Goal: Task Accomplishment & Management: Manage account settings

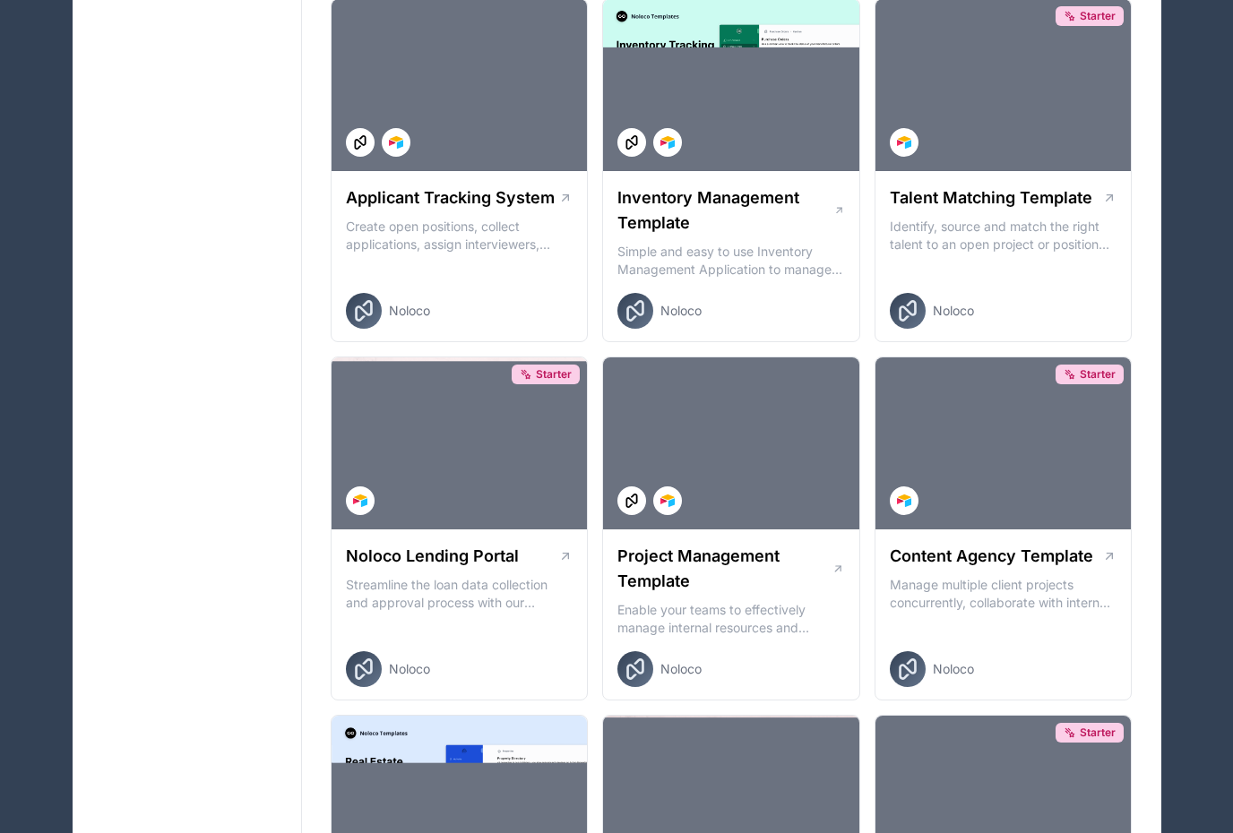
scroll to position [449, 0]
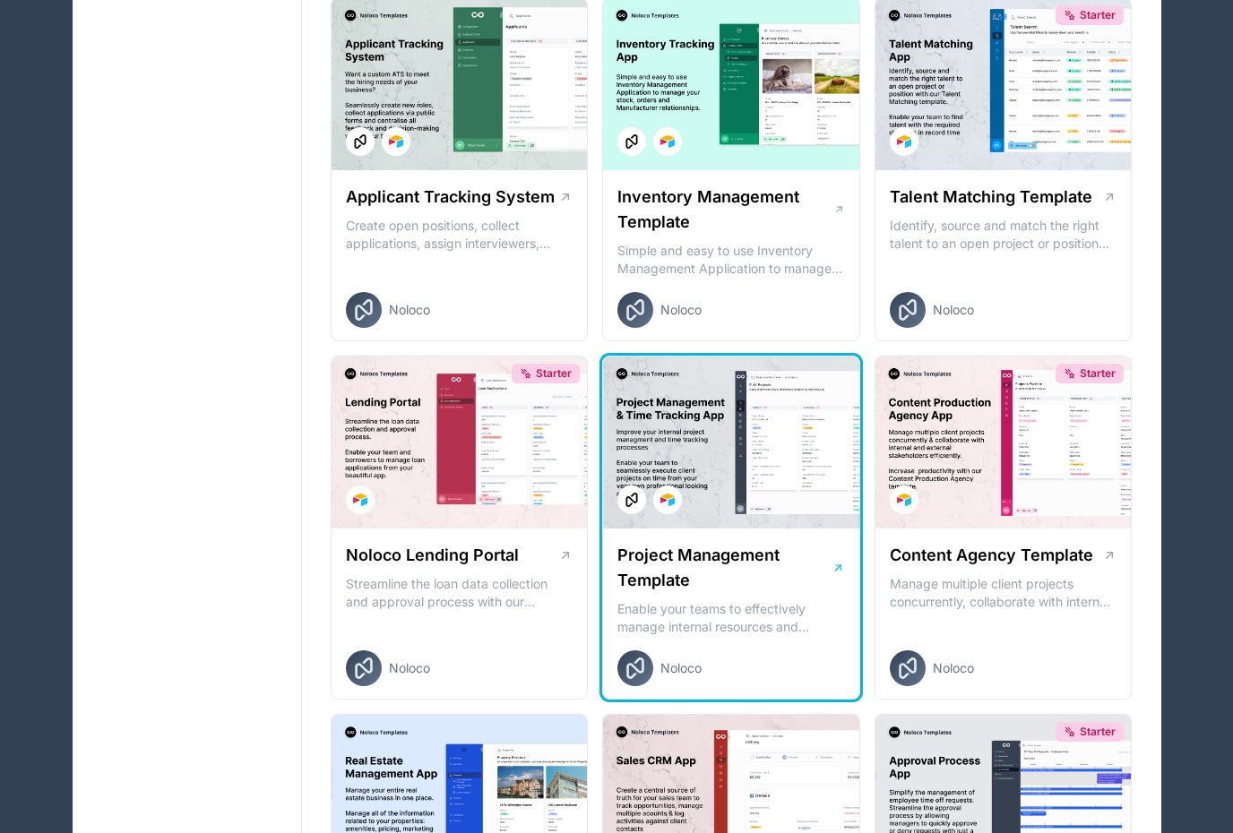
click at [759, 460] on div at bounding box center [731, 443] width 256 height 172
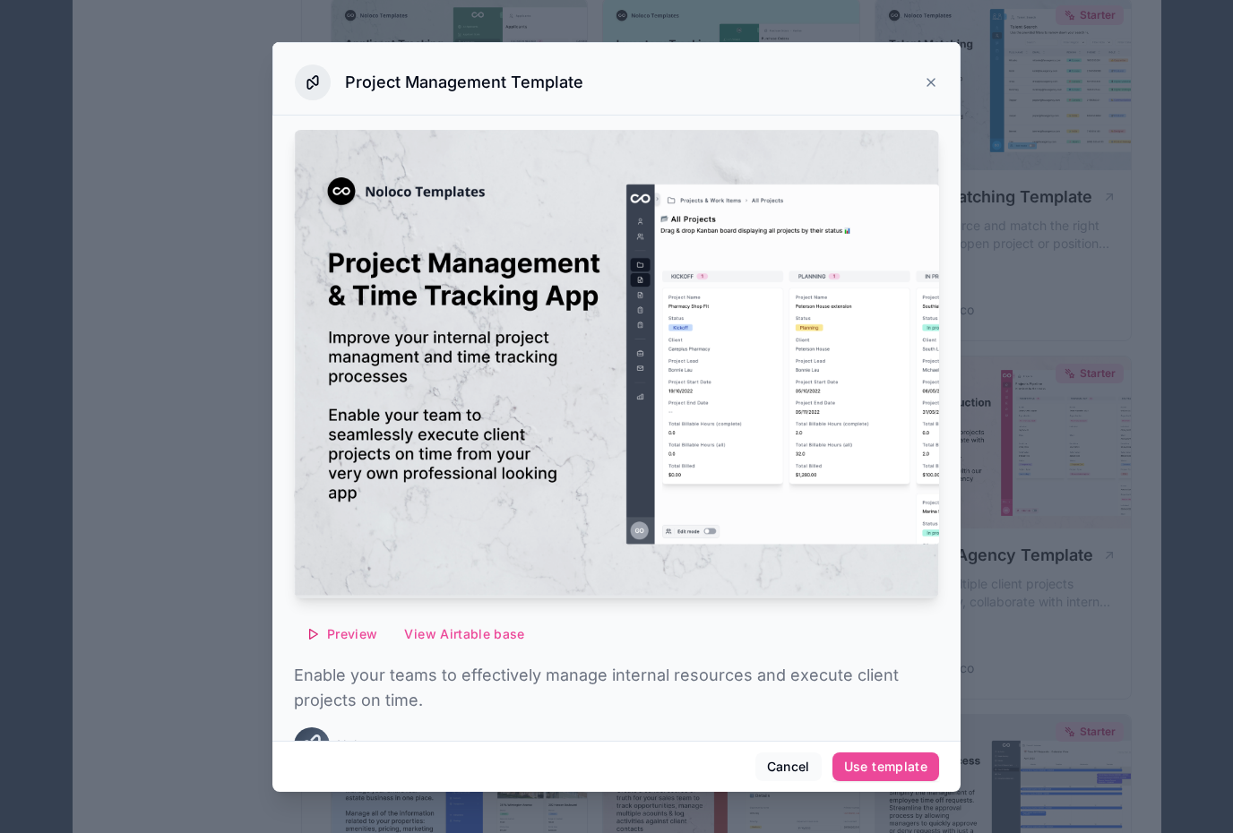
click at [936, 75] on icon at bounding box center [931, 82] width 14 height 14
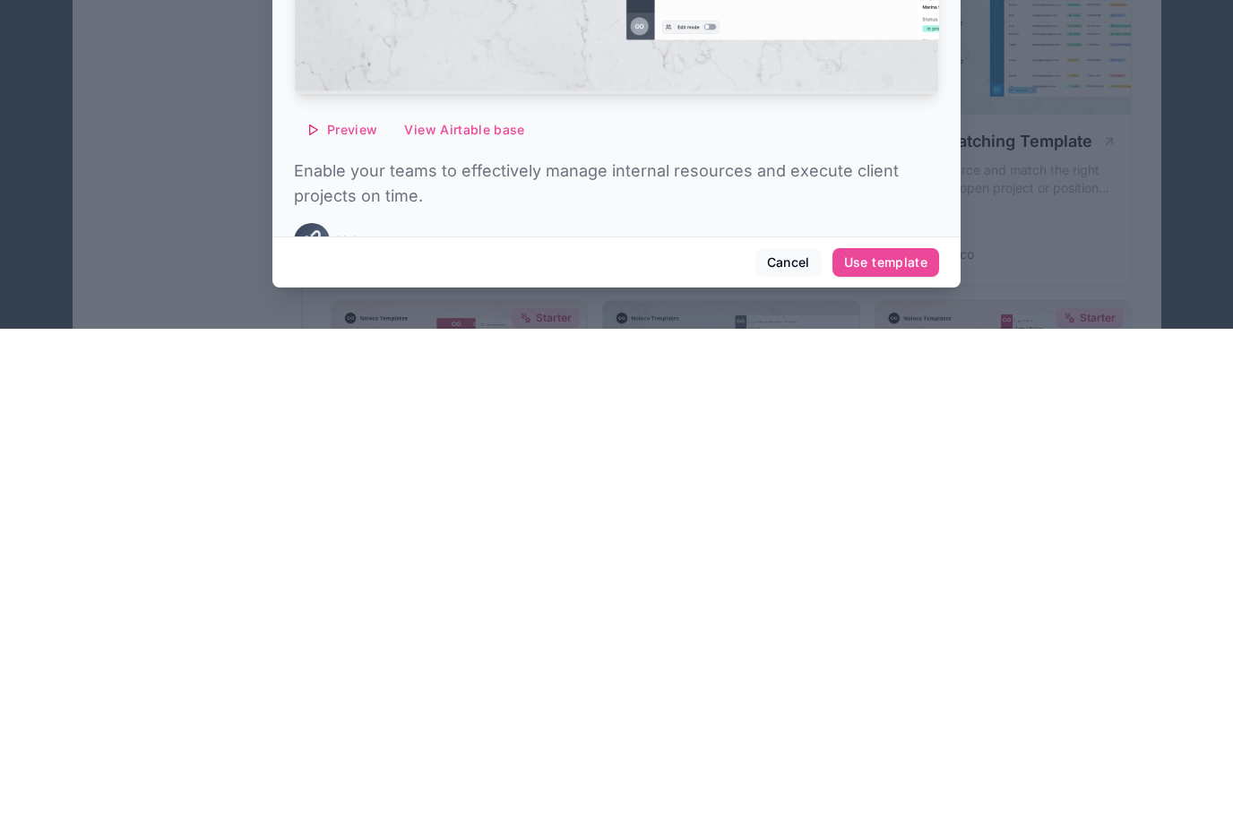
click at [213, 246] on div at bounding box center [616, 416] width 1233 height 833
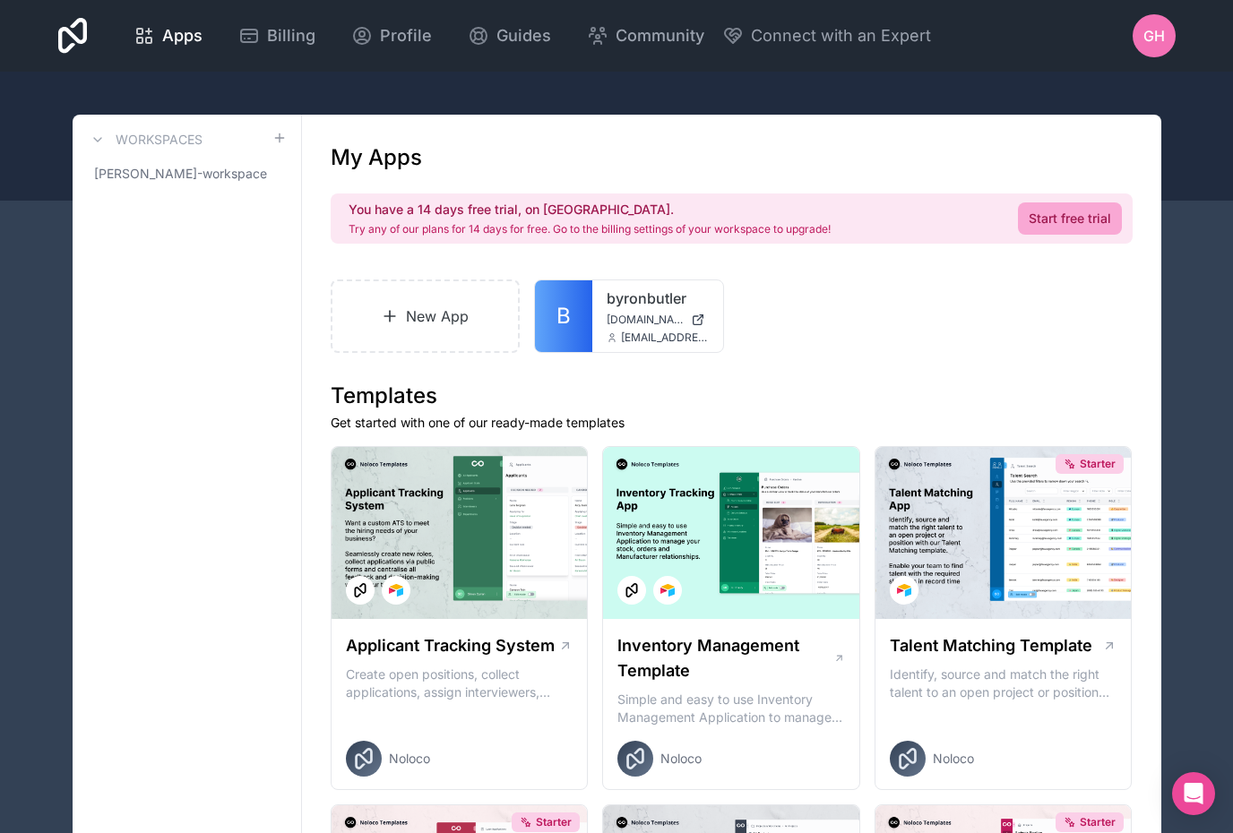
click at [1150, 41] on span "GH" at bounding box center [1154, 36] width 22 height 22
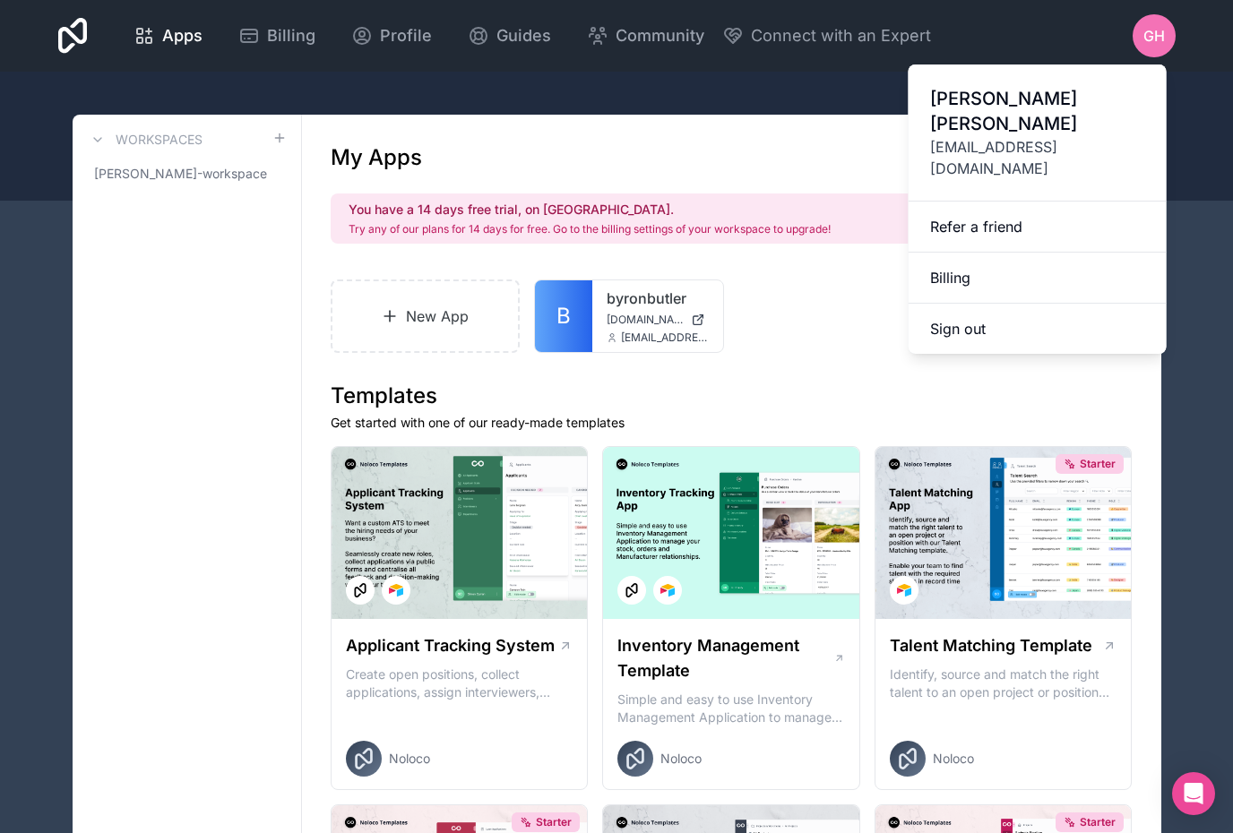
click at [1014, 98] on span "Gianni Hernandez" at bounding box center [1037, 111] width 215 height 50
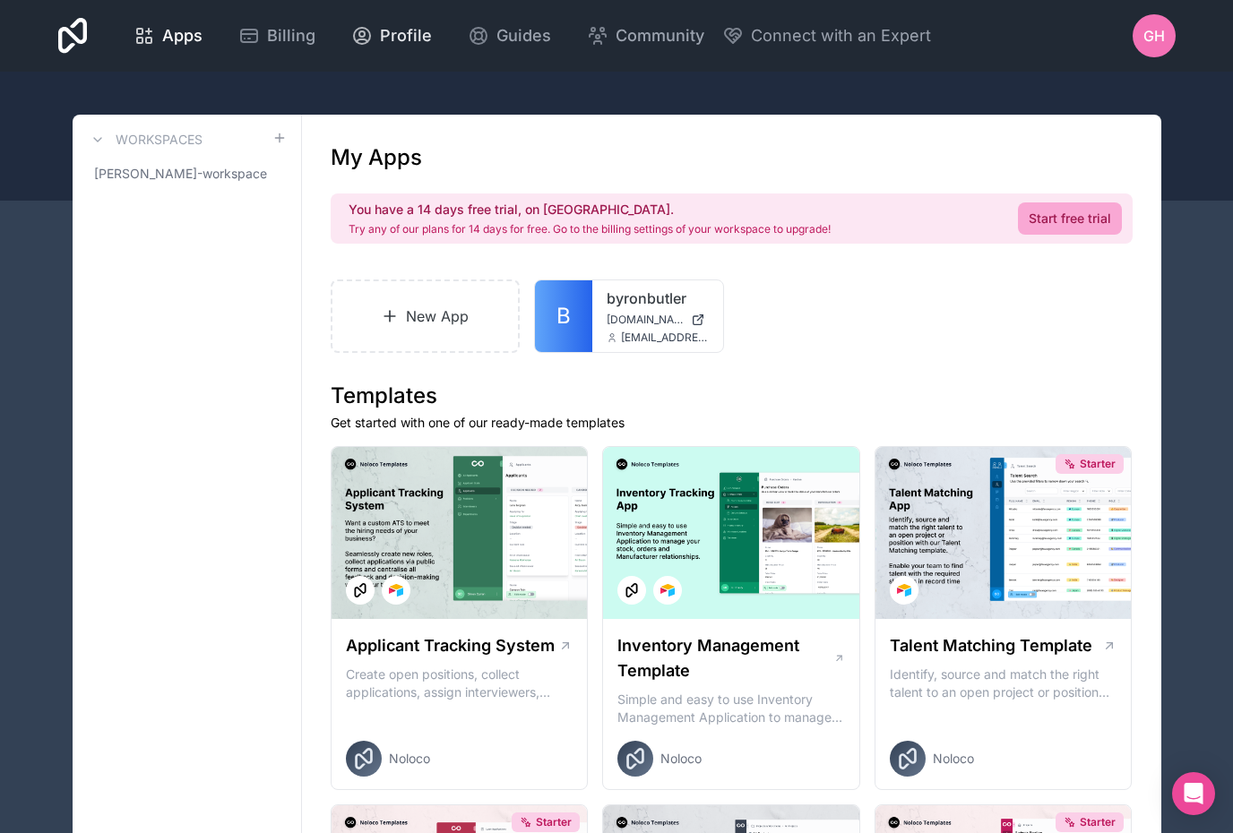
click at [432, 42] on span "Profile" at bounding box center [406, 35] width 52 height 25
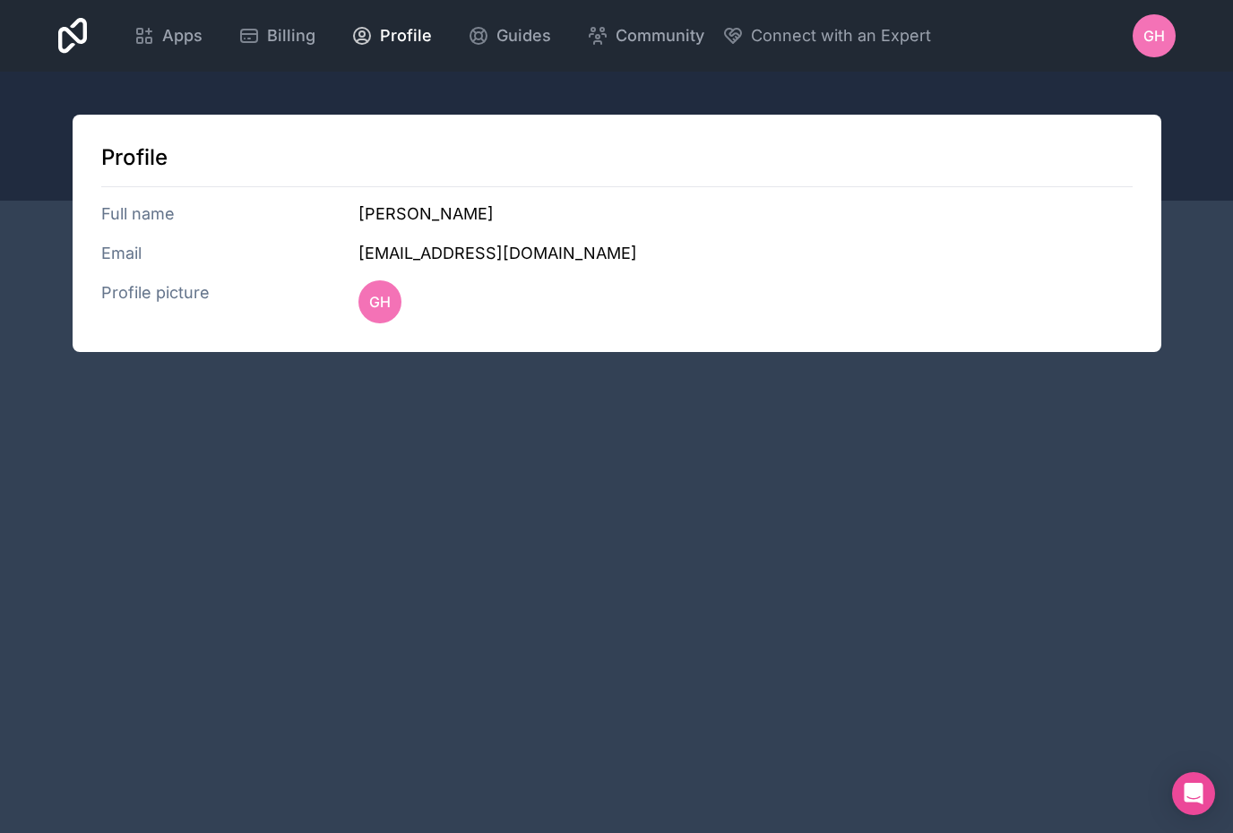
click at [175, 228] on div "Profile Full name Gianni Hernandez Email info@byronbutler.com Profile picture GH" at bounding box center [617, 233] width 1089 height 237
click at [193, 282] on h3 "Profile picture" at bounding box center [230, 301] width 258 height 43
click at [180, 280] on div "Profile Full name Gianni Hernandez Email info@byronbutler.com Profile picture GH" at bounding box center [617, 233] width 1089 height 237
click at [126, 296] on h3 "Profile picture" at bounding box center [230, 301] width 258 height 43
click at [120, 220] on h3 "Full name" at bounding box center [230, 214] width 258 height 25
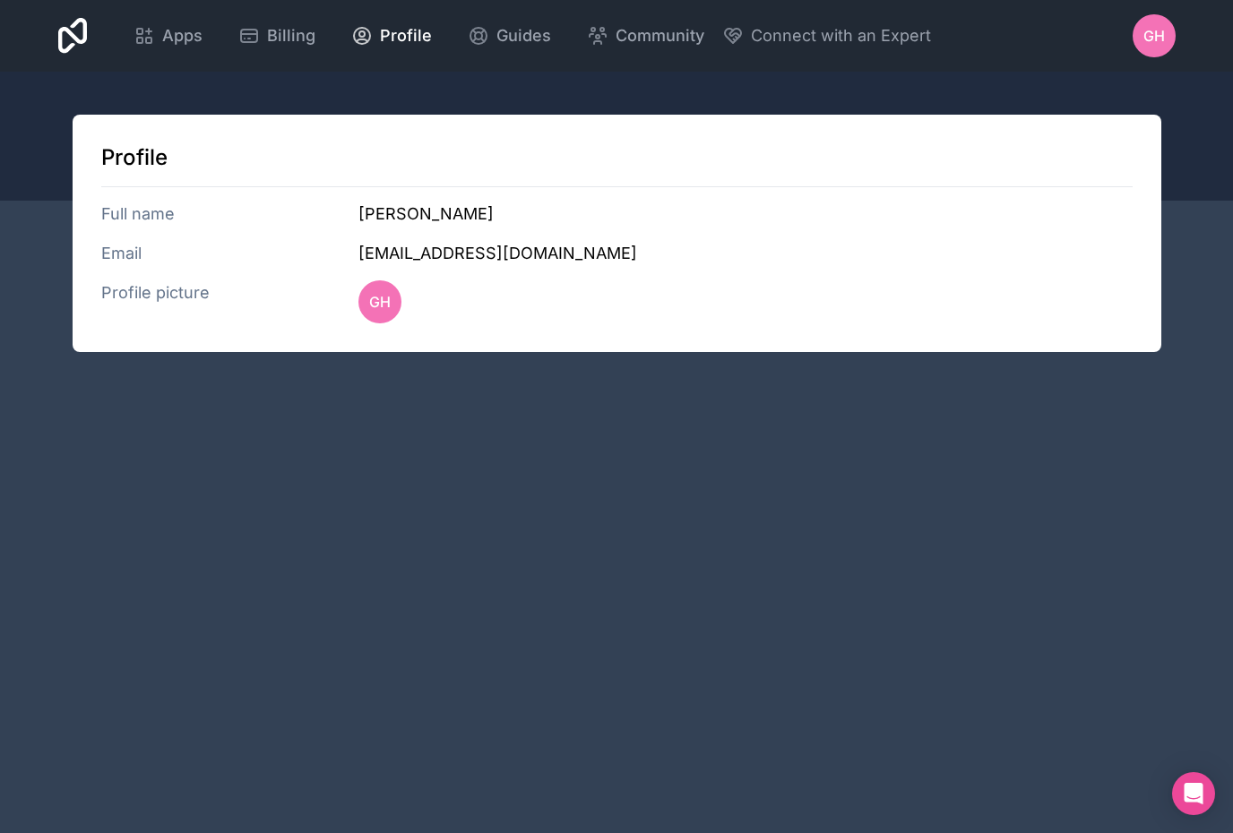
click at [119, 220] on h3 "Full name" at bounding box center [230, 214] width 258 height 25
click at [919, 421] on div "Apps Billing Profile Guides Community Connect with an Expert GH Billing Profile…" at bounding box center [616, 416] width 1233 height 833
click at [377, 248] on h3 "[EMAIL_ADDRESS][DOMAIN_NAME]" at bounding box center [744, 253] width 773 height 25
click at [382, 201] on div "Profile Full name Gianni Hernandez Email info@byronbutler.com Profile picture GH" at bounding box center [617, 233] width 1089 height 237
click at [432, 30] on span "Profile" at bounding box center [406, 35] width 52 height 25
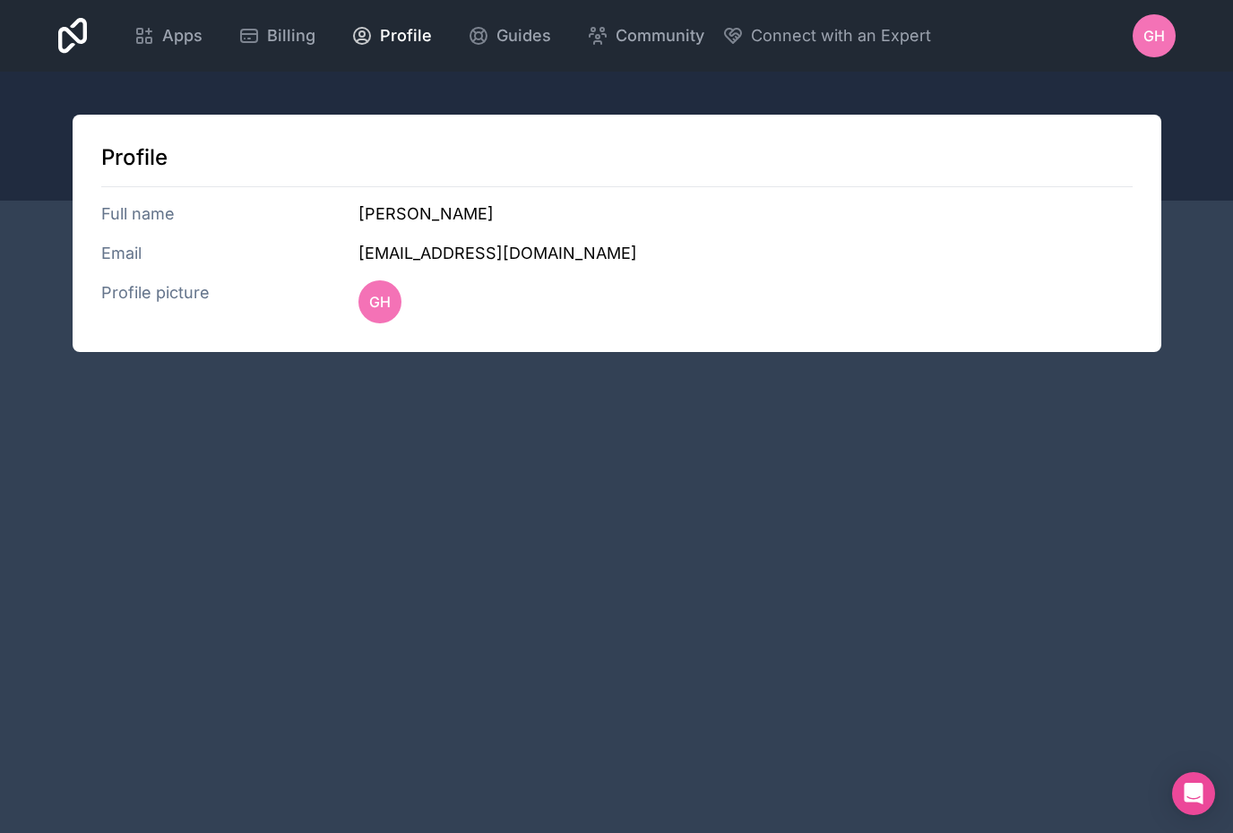
click at [88, 38] on icon at bounding box center [73, 36] width 30 height 36
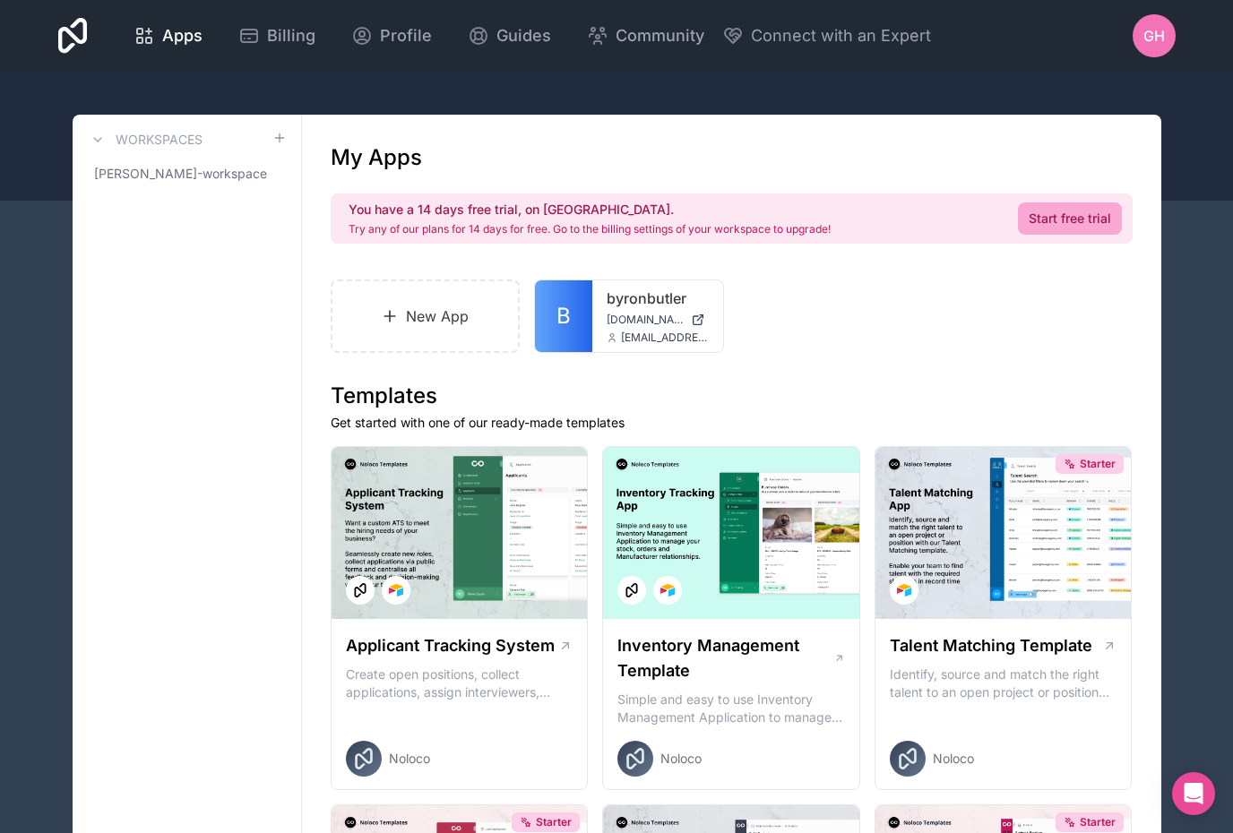
click at [1157, 26] on span "GH" at bounding box center [1154, 36] width 22 height 22
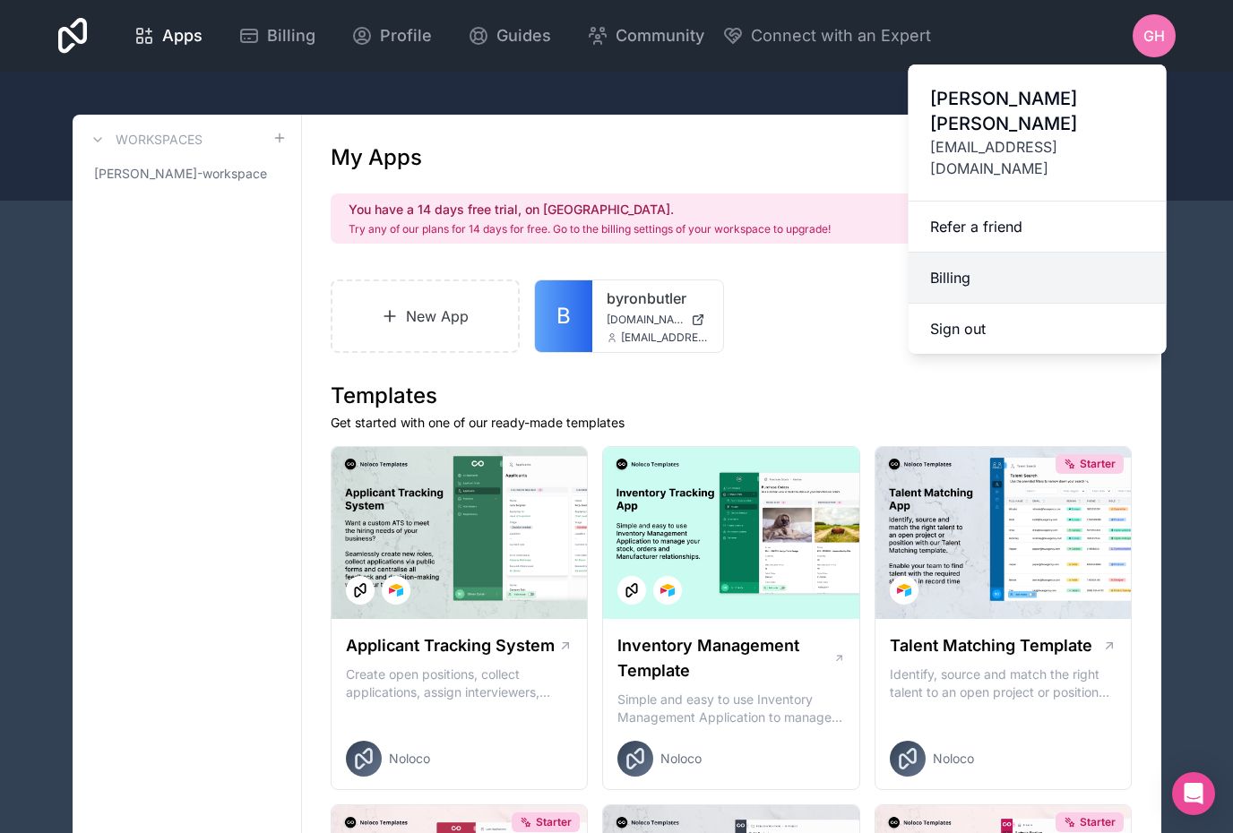
click at [1014, 253] on link "Billing" at bounding box center [1038, 278] width 258 height 51
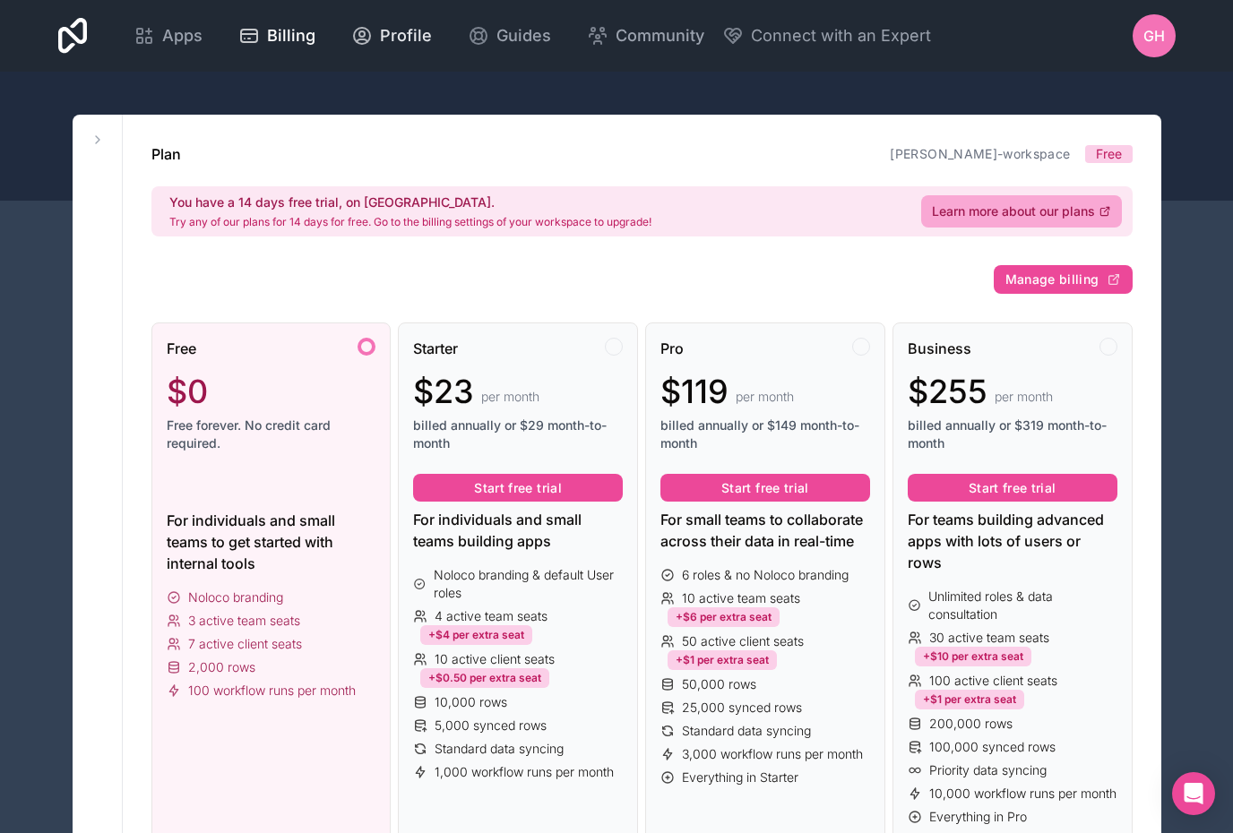
click at [432, 33] on span "Profile" at bounding box center [406, 35] width 52 height 25
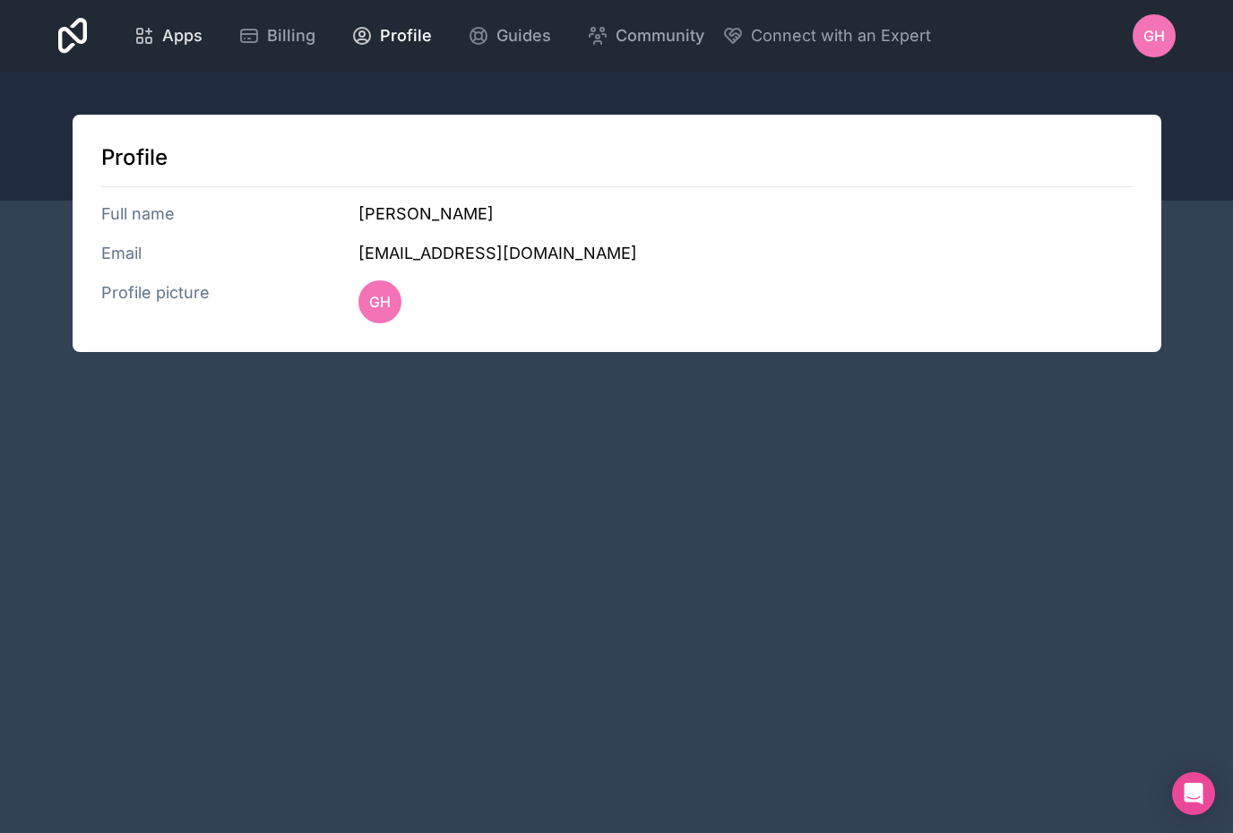
click at [203, 24] on span "Apps" at bounding box center [182, 35] width 40 height 25
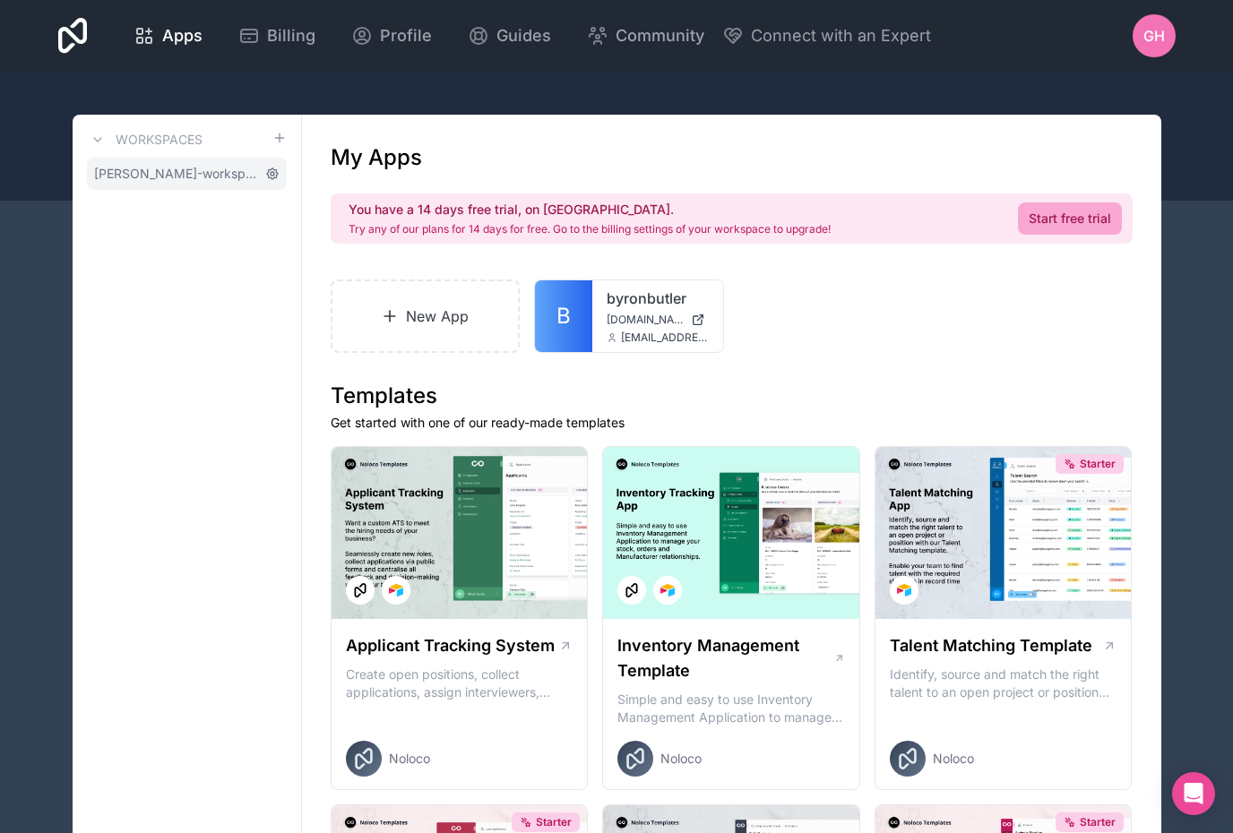
click at [266, 170] on icon at bounding box center [272, 174] width 14 height 14
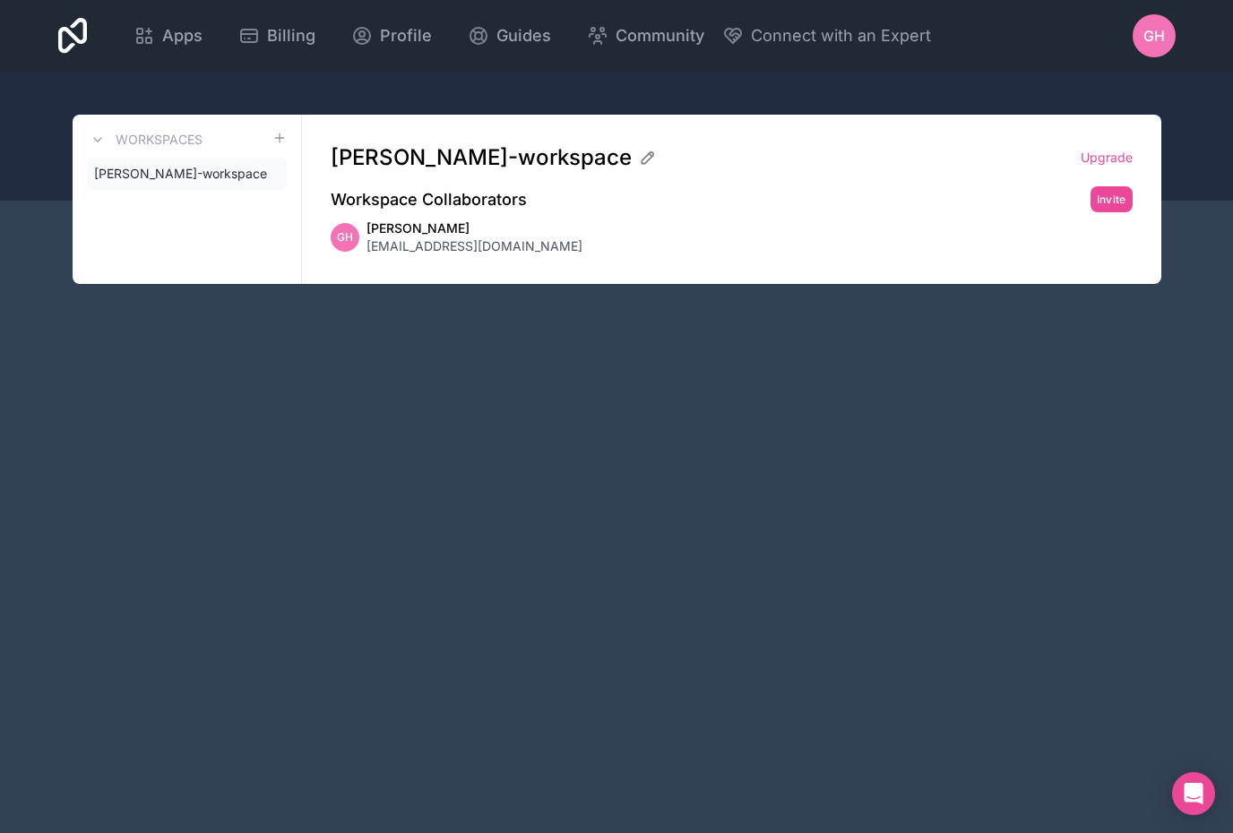
click at [824, 263] on div "gianni-hernandez-workspace Upgrade Workspace Collaborators Invite GH Gianni Her…" at bounding box center [731, 199] width 859 height 169
click at [693, 235] on div "GH Gianni Hernandez info@byronbutler.com" at bounding box center [732, 238] width 802 height 36
click at [203, 47] on span "Apps" at bounding box center [182, 35] width 40 height 25
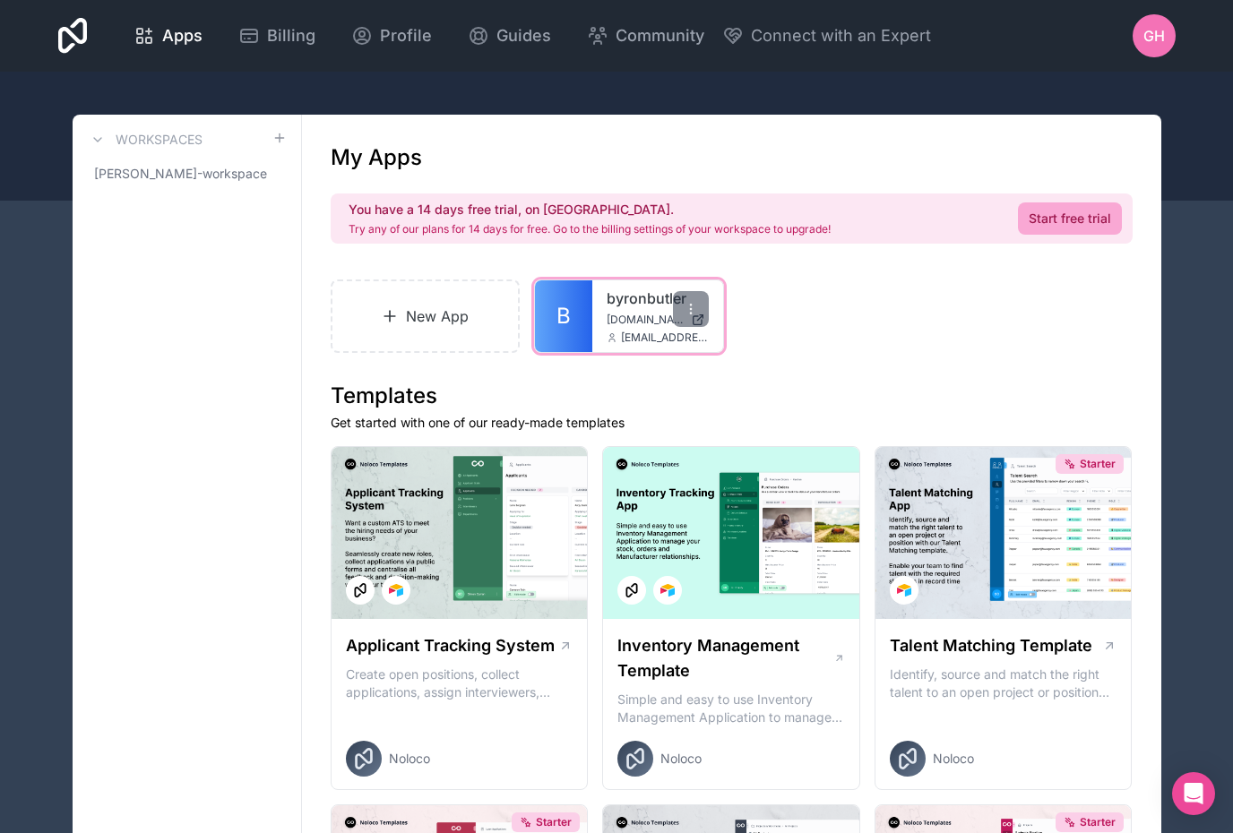
click at [625, 320] on span "[DOMAIN_NAME]" at bounding box center [645, 320] width 77 height 14
click at [693, 319] on div at bounding box center [691, 309] width 36 height 36
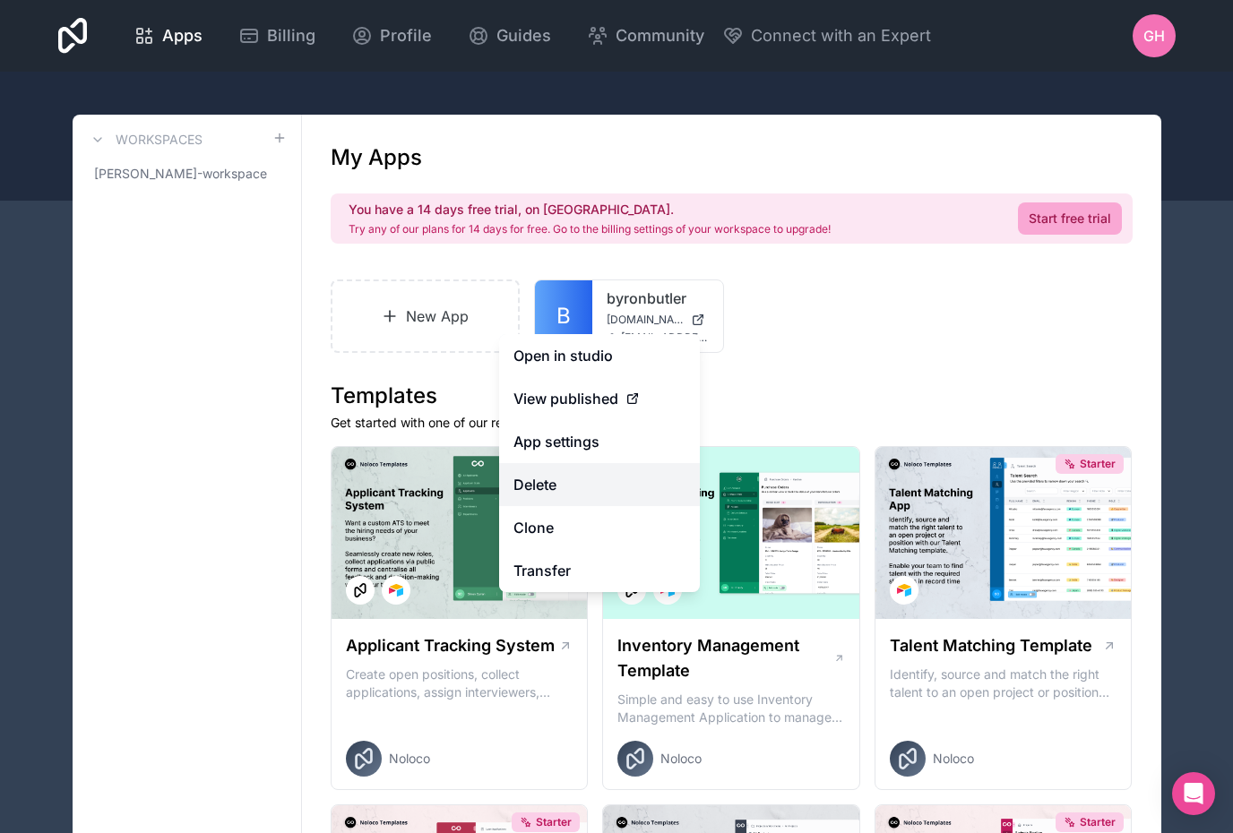
click at [576, 493] on button "Delete" at bounding box center [599, 484] width 201 height 43
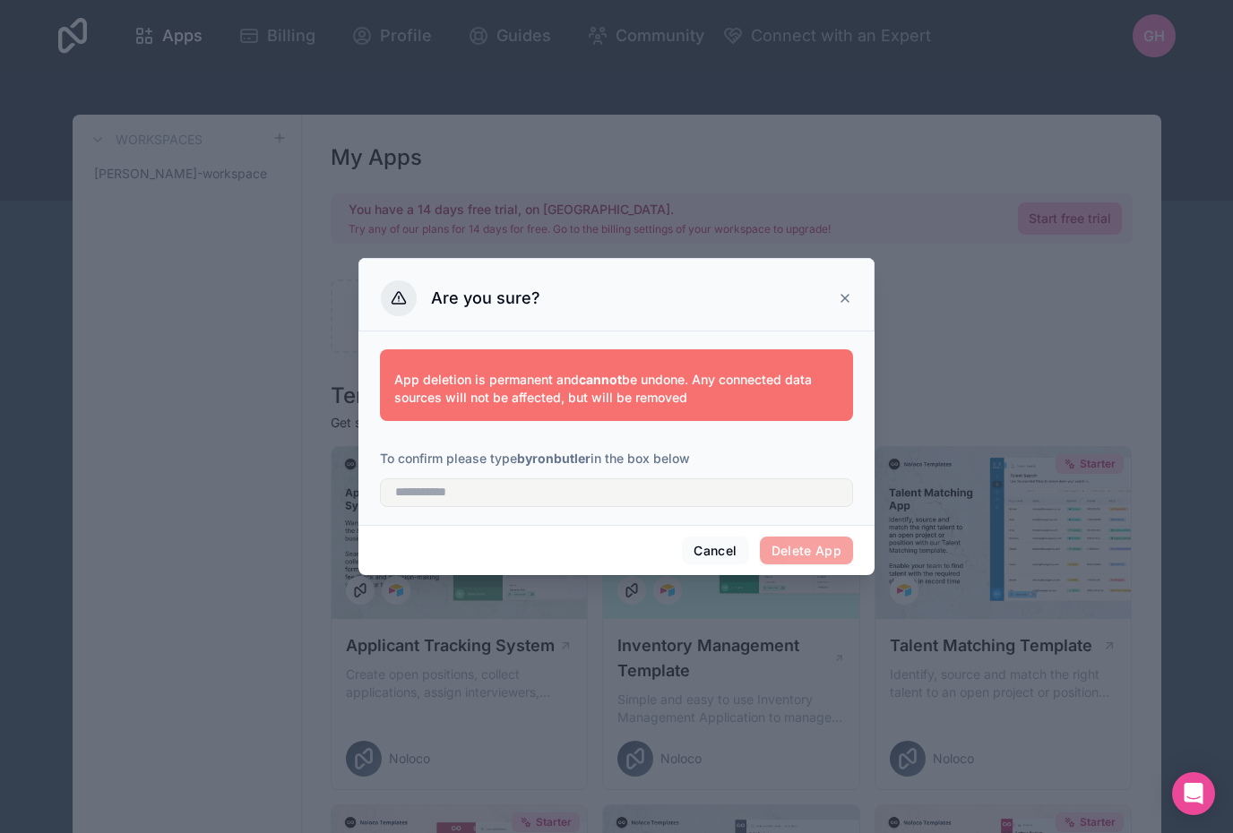
click at [704, 496] on div "App deletion is permanent and cannot be undone. Any connected data sources will…" at bounding box center [616, 425] width 473 height 172
click at [699, 486] on input "text" at bounding box center [616, 493] width 473 height 29
type input "*"
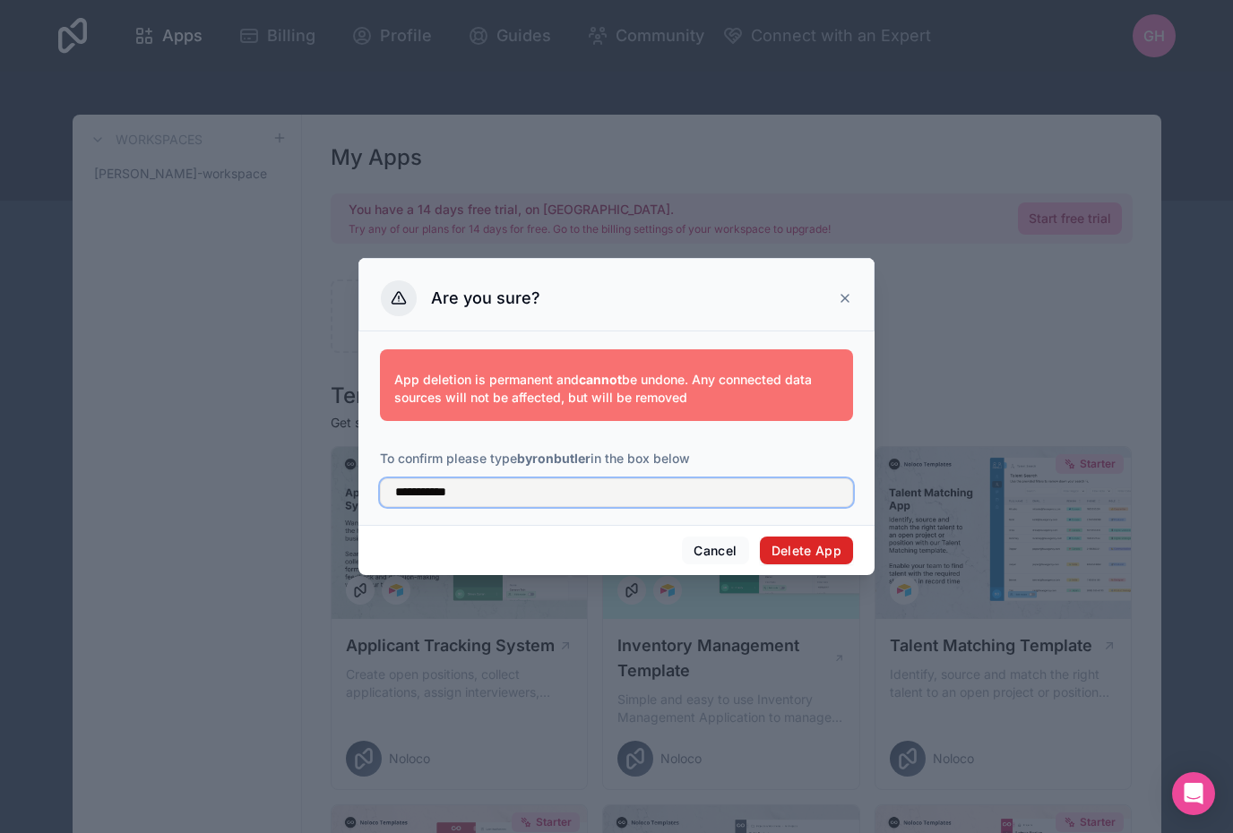
type input "**********"
click at [828, 545] on button "Delete App" at bounding box center [807, 551] width 94 height 29
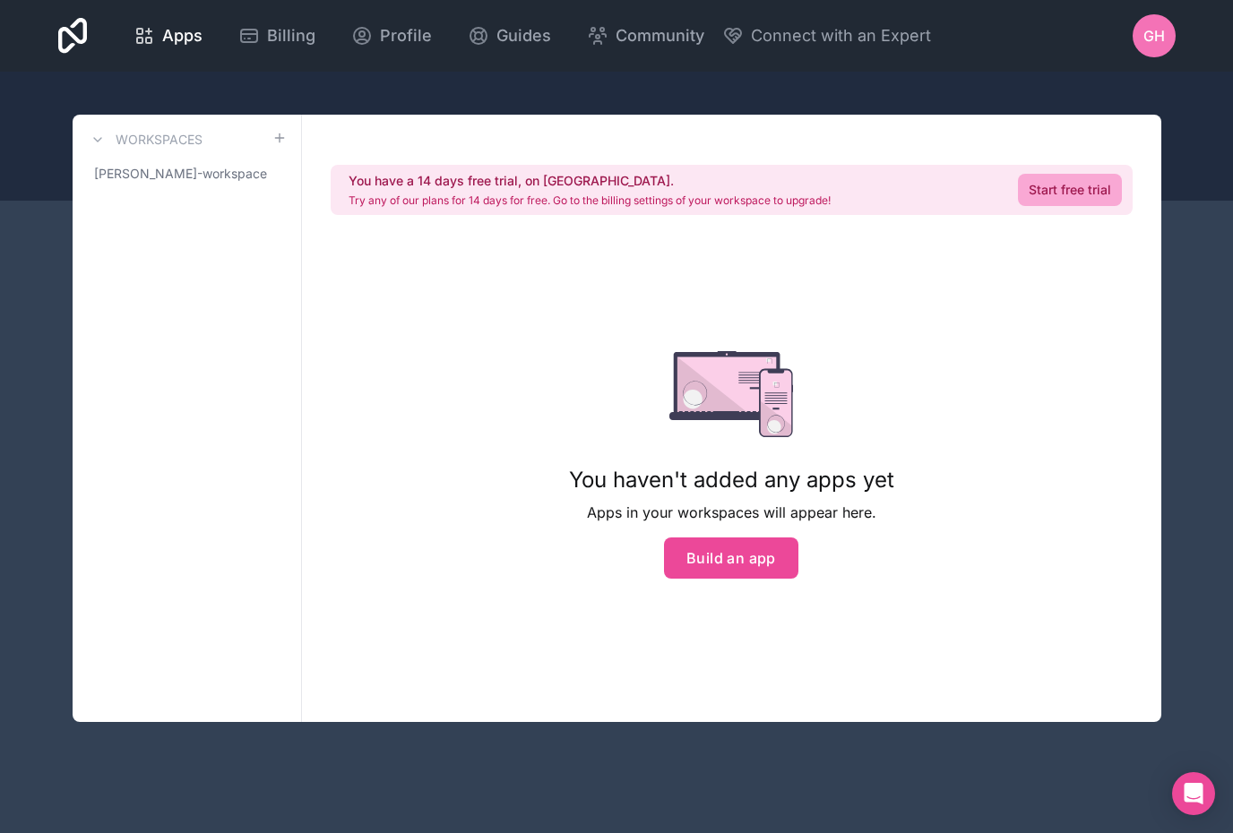
click at [1017, 91] on div at bounding box center [616, 136] width 1233 height 129
click at [1179, 436] on div "Workspaces gianni-hernandez-workspace You have a 14 days free trial, on us. Try…" at bounding box center [617, 419] width 1146 height 608
click at [127, 180] on span "[PERSON_NAME]-workspace" at bounding box center [176, 174] width 164 height 18
click at [410, 85] on div at bounding box center [616, 136] width 1233 height 129
click at [1140, 33] on div "GH" at bounding box center [1154, 35] width 43 height 43
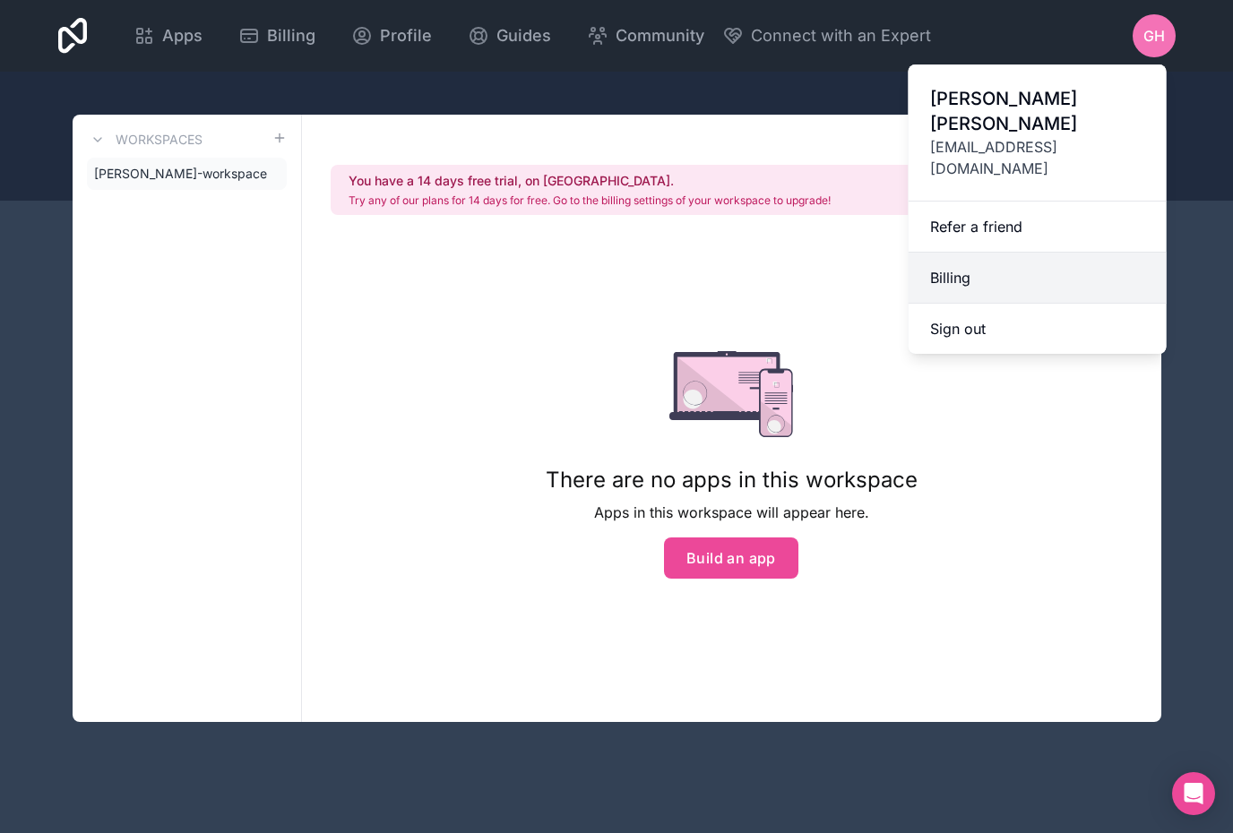
click at [927, 253] on link "Billing" at bounding box center [1038, 278] width 258 height 51
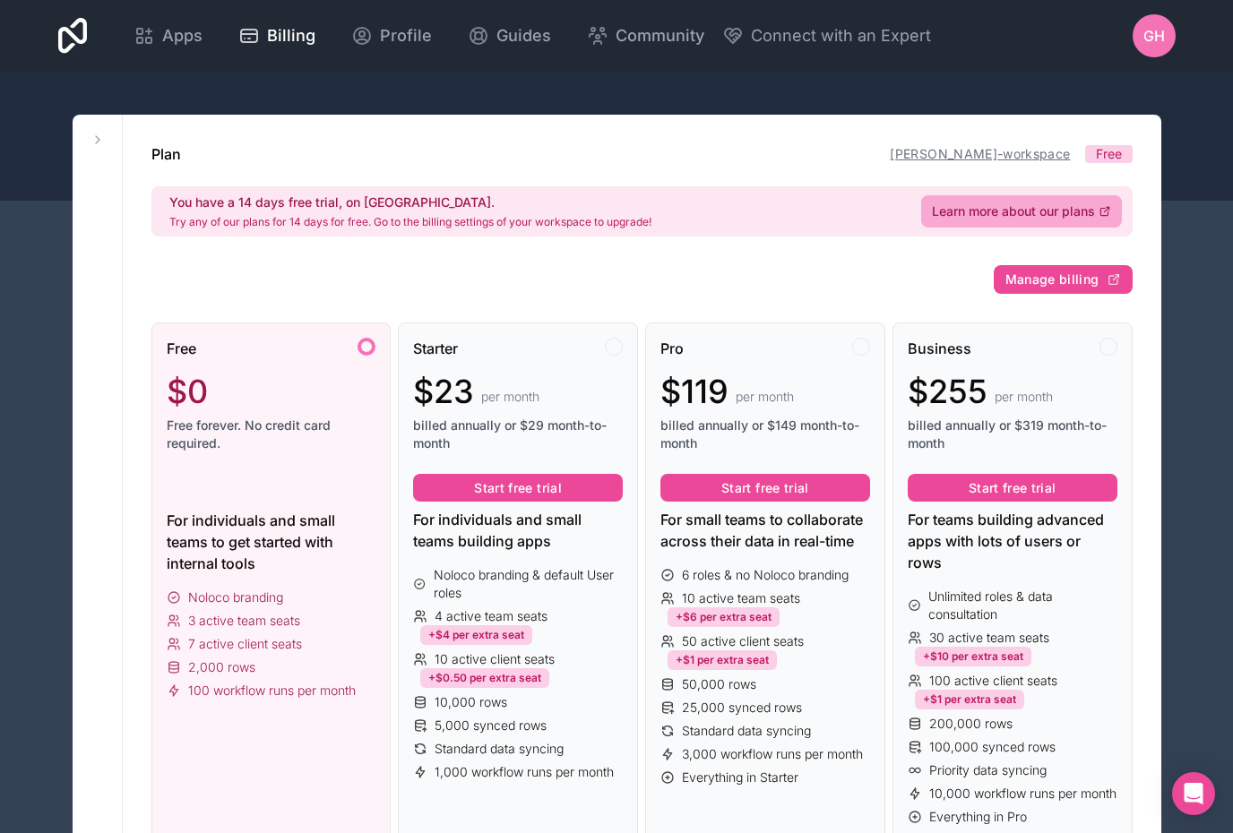
click at [927, 159] on link "[PERSON_NAME]-workspace" at bounding box center [980, 153] width 180 height 15
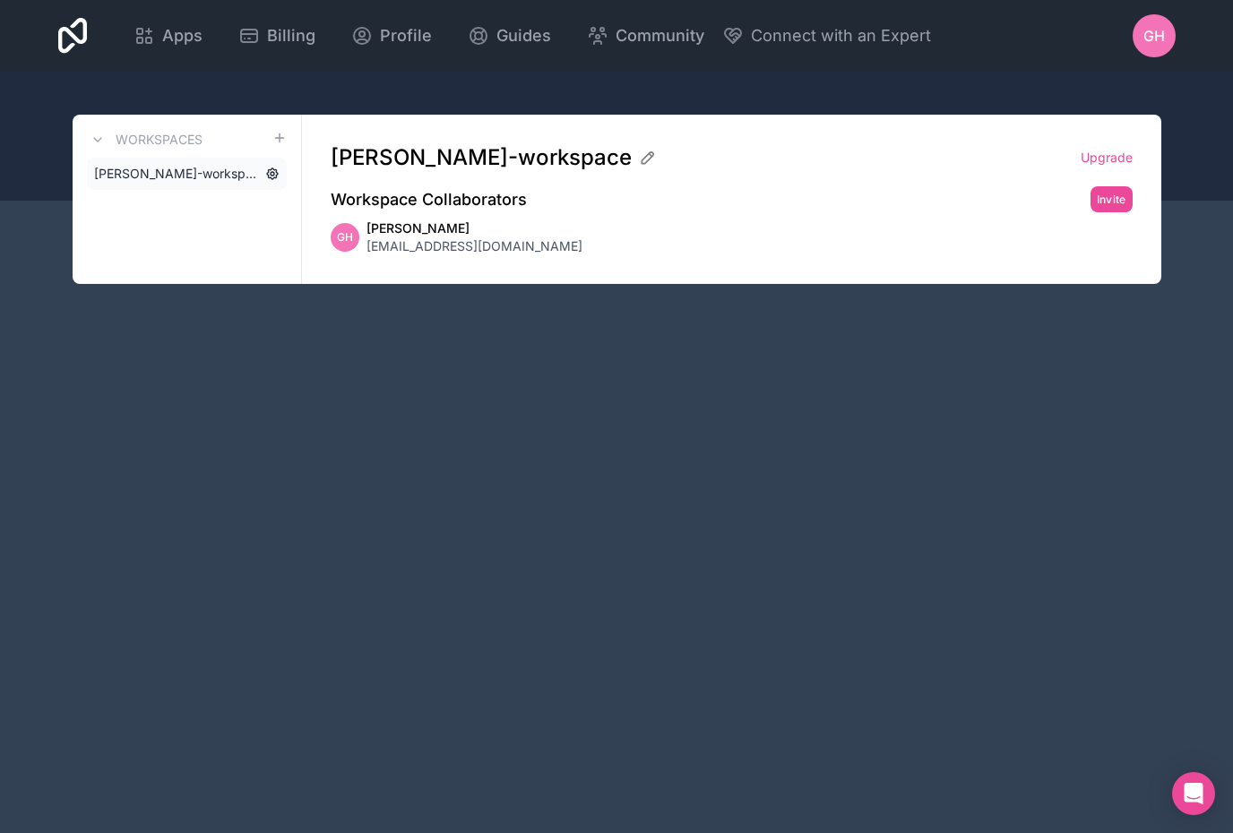
click at [272, 172] on icon at bounding box center [273, 174] width 4 height 4
click at [276, 179] on icon at bounding box center [272, 174] width 14 height 14
click at [275, 177] on icon at bounding box center [272, 173] width 11 height 11
click at [1145, 27] on span "GH" at bounding box center [1154, 36] width 22 height 22
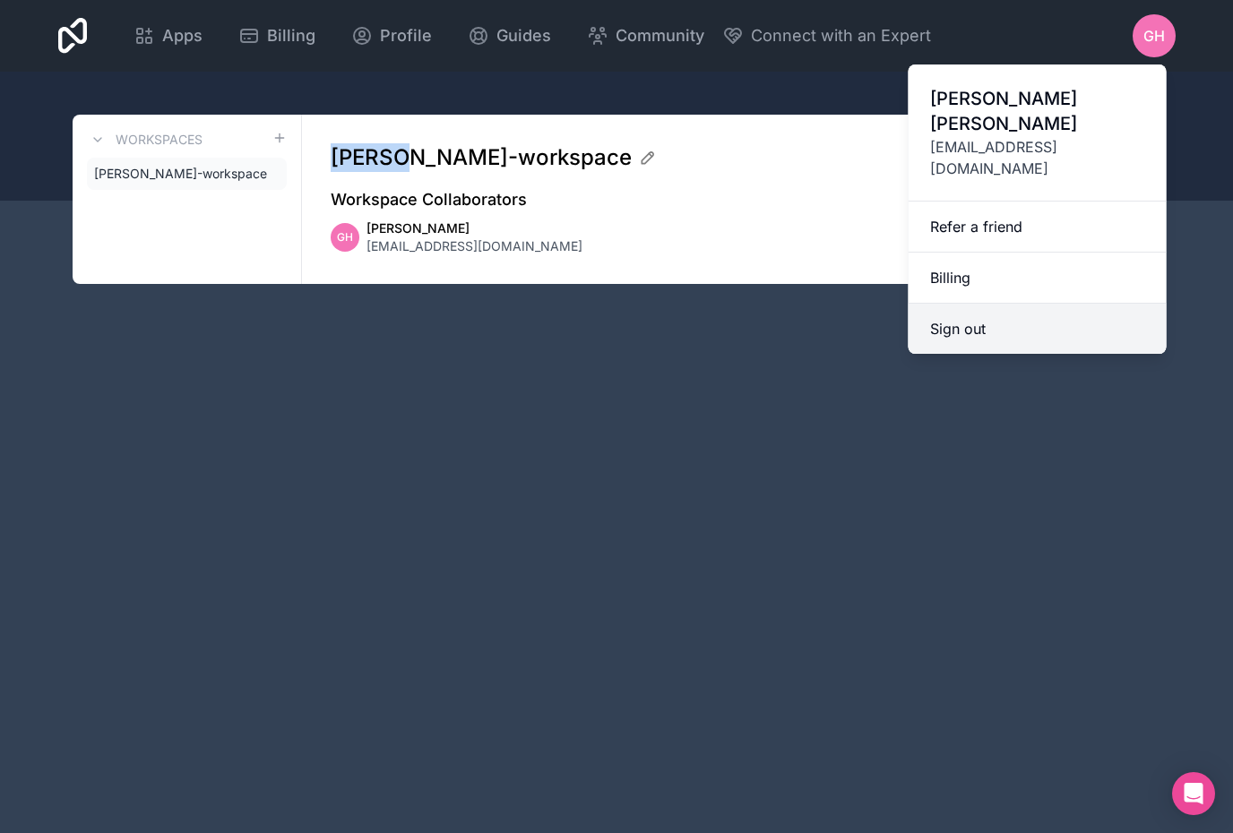
click at [1023, 304] on button "Sign out" at bounding box center [1038, 329] width 258 height 50
